Goal: Information Seeking & Learning: Find specific fact

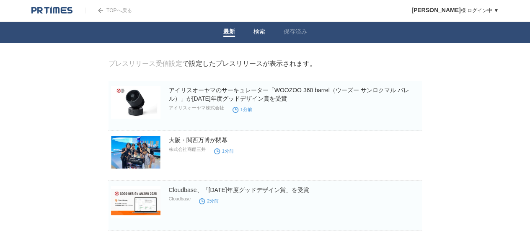
click at [262, 31] on link "検索" at bounding box center [260, 32] width 12 height 9
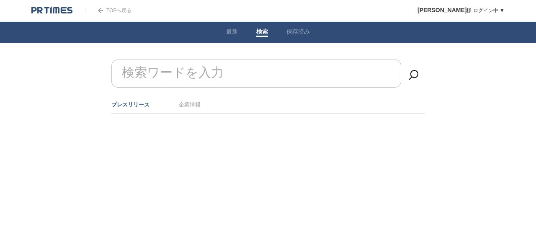
click at [242, 75] on input "検索ワードを入力" at bounding box center [256, 74] width 290 height 28
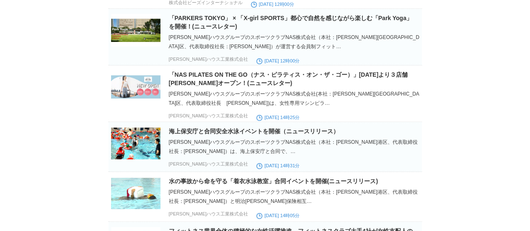
scroll to position [210, 0]
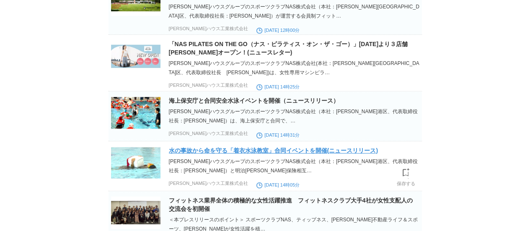
click at [192, 154] on link "水の事故から命を守る「着衣水泳教室」合同イベントを開催(ニュースリリース)" at bounding box center [273, 150] width 209 height 7
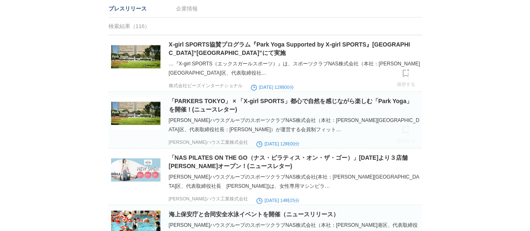
scroll to position [42, 0]
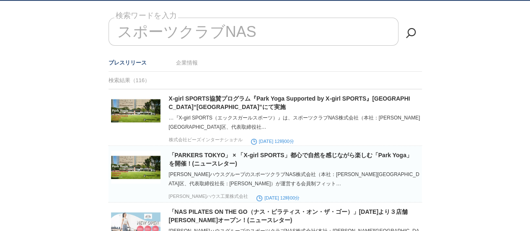
click at [263, 27] on input "スポーツクラブNAS" at bounding box center [254, 32] width 290 height 28
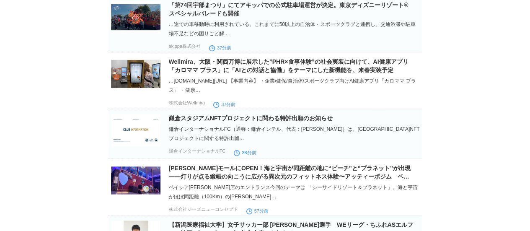
scroll to position [210, 0]
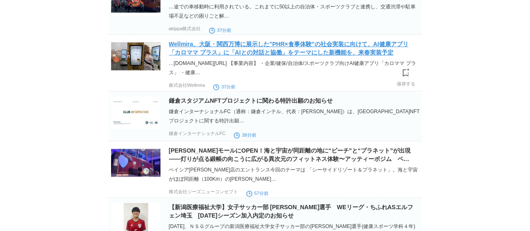
click at [251, 49] on link "Wellmira、大阪・関西万博に展示した”PHR×食事体験”の社会実装に向けて、AI健康アプリ「カロママ プラス」に「AIとの対話と協働」をテーマにした新機…" at bounding box center [289, 48] width 240 height 15
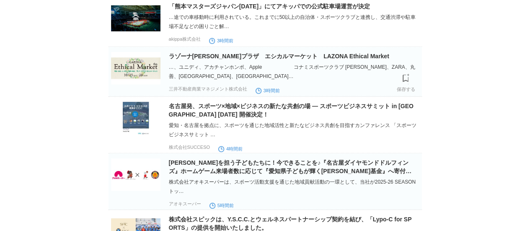
scroll to position [1048, 0]
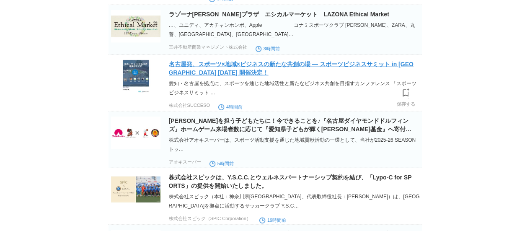
click at [255, 76] on link "名古屋発、スポーツ×地域×ビジネスの新たな共創の場 — スポーツビジネスサミット in [GEOGRAPHIC_DATA] [DATE] 開催決定！" at bounding box center [291, 68] width 245 height 15
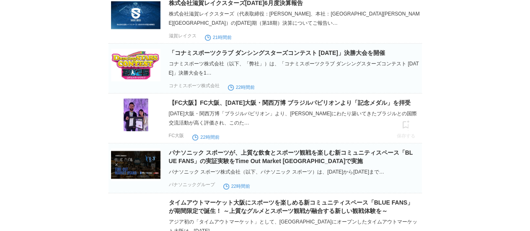
scroll to position [1593, 0]
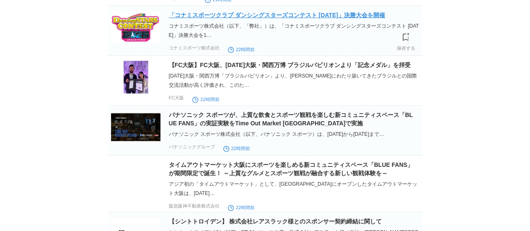
click at [253, 18] on link "「コナミスポーツクラブ ダンシングスターズコンテスト [DATE]」決勝大会を開催" at bounding box center [277, 15] width 216 height 7
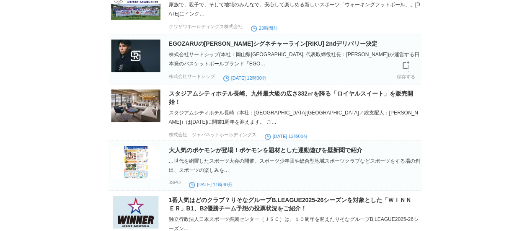
scroll to position [2012, 0]
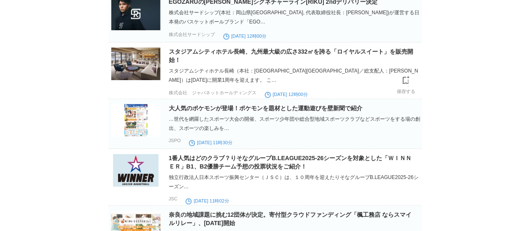
click at [267, 64] on h2 "スタジアムシティホテル長崎、九州最大級の広さ332㎡を誇る「ロイヤルスイート」を販売開始！" at bounding box center [294, 55] width 251 height 17
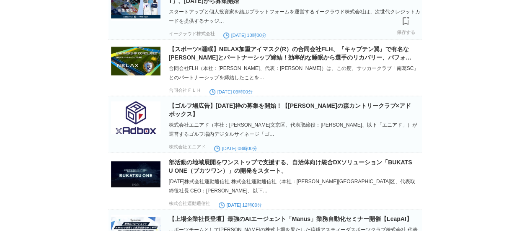
scroll to position [2599, 0]
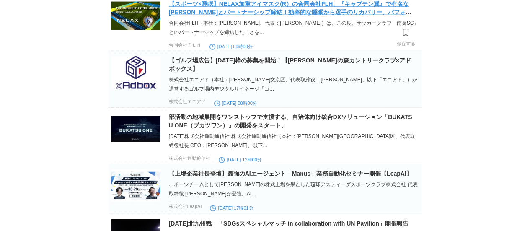
click at [253, 24] on link "【スポーツ×睡眠】NELAX加重アイマスク(R）の合同会社FLH、『キャプテン翼』で有名な[PERSON_NAME]とパートナーシップ締結！効率的な睡眠から選…" at bounding box center [290, 11] width 243 height 23
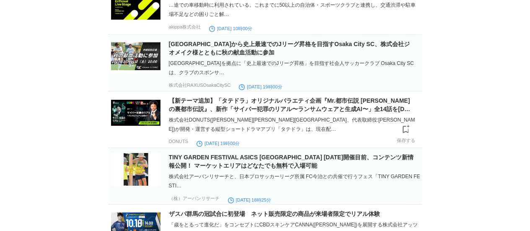
scroll to position [2934, 0]
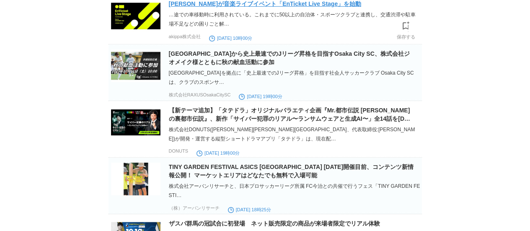
click at [280, 7] on link "[PERSON_NAME]が音楽ライブイベント「EnTicket Live Stage」を始動" at bounding box center [265, 3] width 192 height 7
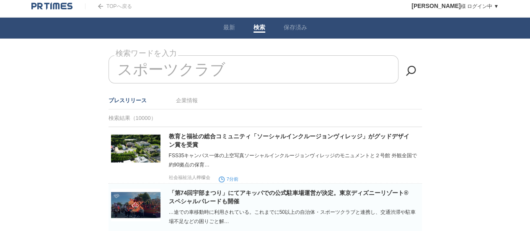
scroll to position [0, 0]
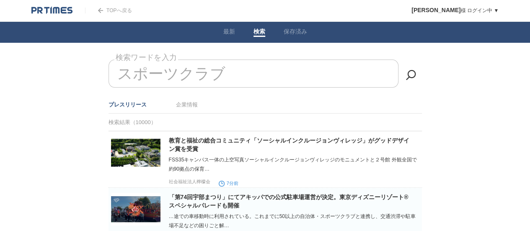
click at [245, 69] on input "スポーツクラブ" at bounding box center [254, 74] width 290 height 28
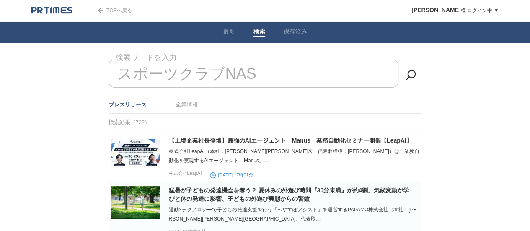
type input "スポーツクラブNAS"
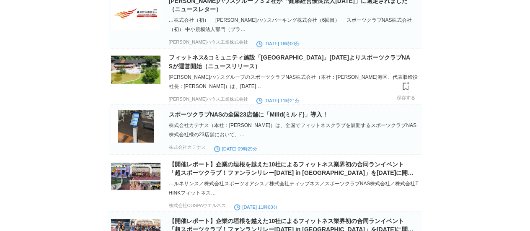
scroll to position [754, 0]
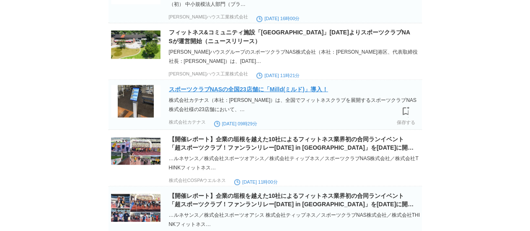
click at [237, 92] on link "スポーツクラブNASの全国23店舗に「Milld(ミルド)」導入！" at bounding box center [248, 89] width 159 height 7
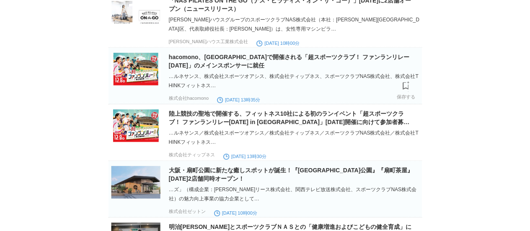
scroll to position [964, 0]
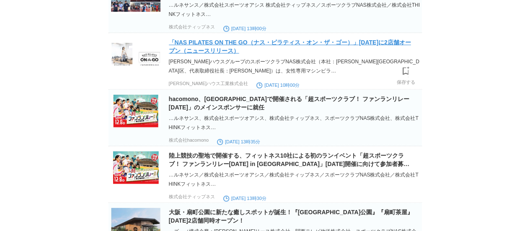
click at [205, 53] on link "「NAS PILATES ON THE GO（ナス・ピラティス・オン・ザ・ゴー）」[DATE]に2店舗オープン（ニュースリリース）" at bounding box center [290, 46] width 242 height 15
